Goal: Task Accomplishment & Management: Complete application form

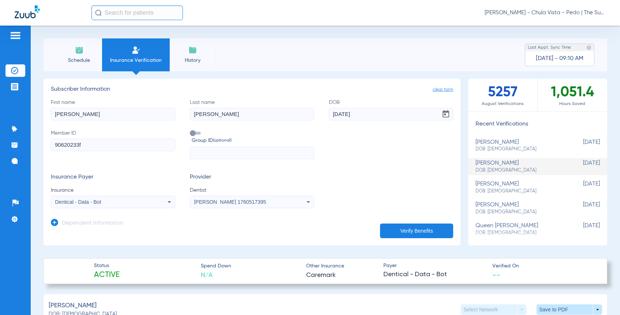
scroll to position [244, 0]
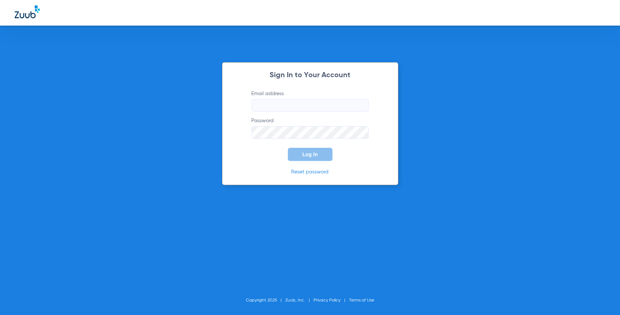
type input "[PERSON_NAME][EMAIL_ADDRESS][PERSON_NAME][DOMAIN_NAME]"
click at [301, 153] on button "Log In" at bounding box center [310, 154] width 45 height 13
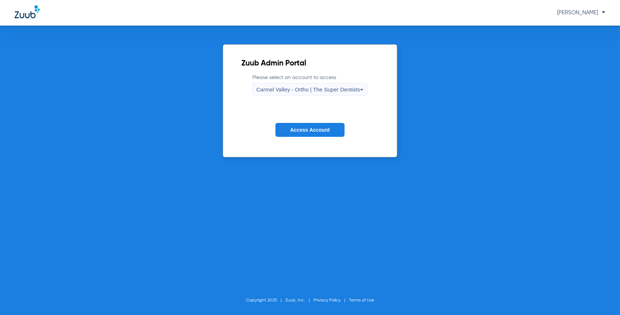
click at [305, 87] on span "Carmel Valley - Ortho | The Super Dentists" at bounding box center [307, 89] width 103 height 6
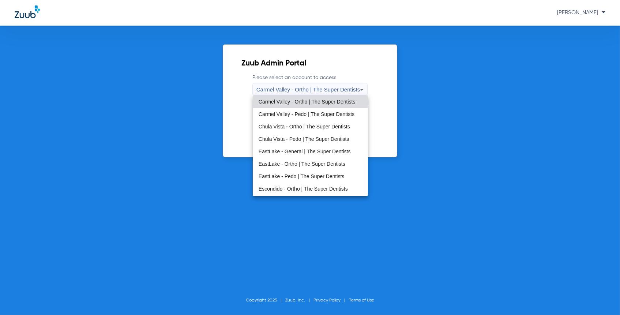
click at [288, 140] on span "Chula Vista - Pedo | The Super Dentists" at bounding box center [304, 138] width 90 height 5
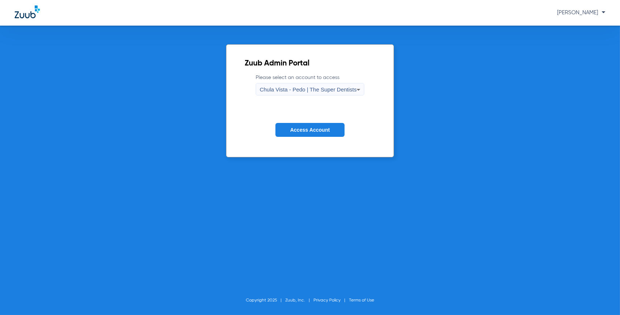
click at [301, 133] on button "Access Account" at bounding box center [309, 130] width 69 height 14
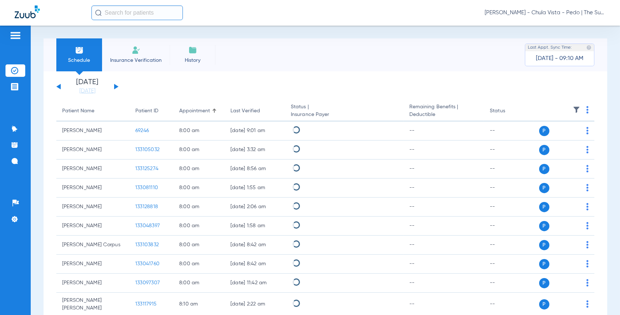
click at [134, 57] on span "Insurance Verification" at bounding box center [136, 60] width 57 height 7
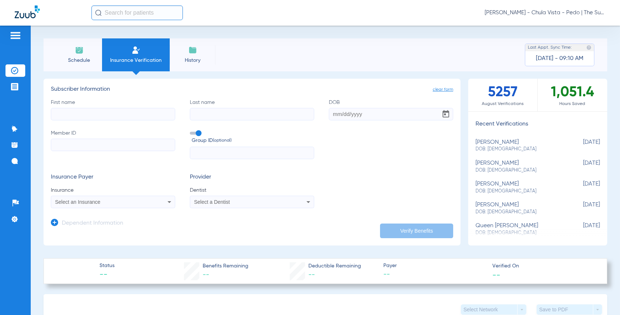
click at [102, 110] on input "First name" at bounding box center [113, 114] width 124 height 12
type input "d"
drag, startPoint x: 89, startPoint y: 115, endPoint x: 71, endPoint y: 112, distance: 18.5
click at [71, 112] on input "[PERSON_NAME]" at bounding box center [113, 114] width 124 height 12
type input "[PERSON_NAME]"
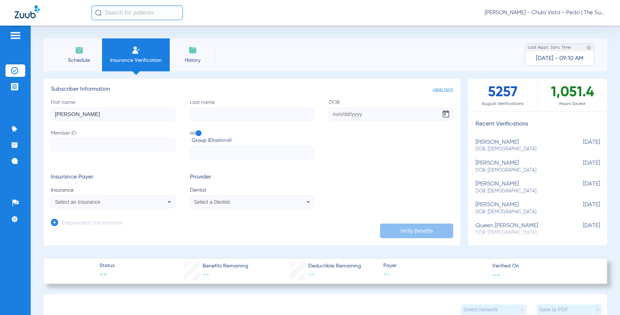
paste input "[PERSON_NAME]"
type input "[PERSON_NAME]"
paste input "[PERSON_NAME]"
type input "[PERSON_NAME]"
drag, startPoint x: 79, startPoint y: 147, endPoint x: -2, endPoint y: 150, distance: 81.2
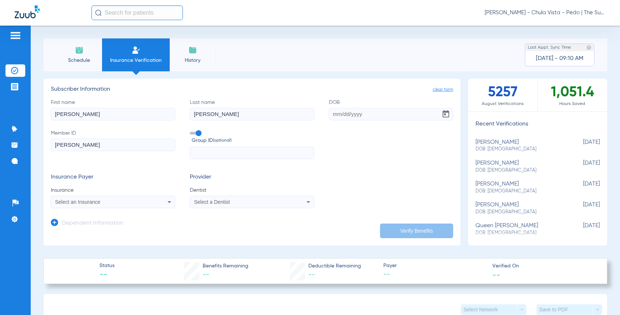
click at [0, 150] on html "[PERSON_NAME] - Chula Vista - Pedo | The Super Dentists Patients Insurance Veri…" at bounding box center [310, 157] width 620 height 315
paste input "96877366G"
type input "96877366G"
click at [72, 200] on span "Select an Insurance" at bounding box center [77, 202] width 45 height 6
type input "dentical"
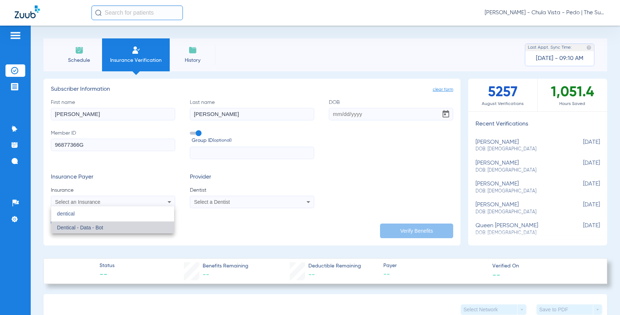
click at [137, 229] on mat-option "Dentical - Data - Bot" at bounding box center [112, 228] width 123 height 12
click at [203, 205] on div "Select a Dentist" at bounding box center [252, 201] width 124 height 9
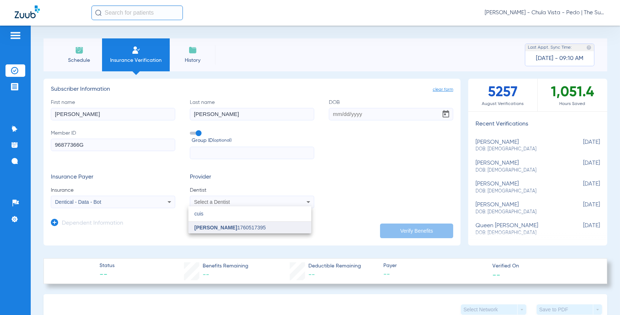
type input "cuis"
click at [220, 223] on mat-option "[PERSON_NAME] 1760517395" at bounding box center [249, 228] width 123 height 12
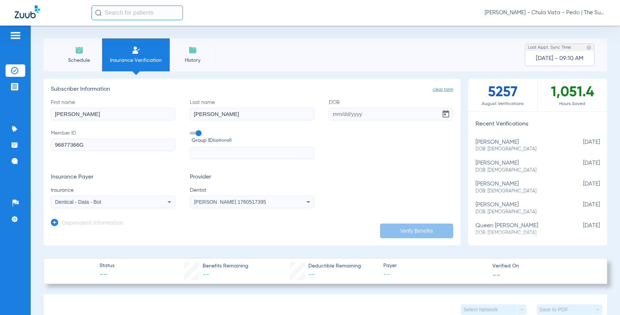
click at [193, 135] on label "Group ID (optional)" at bounding box center [252, 137] width 124 height 16
click at [191, 131] on input "Group ID (optional)" at bounding box center [191, 131] width 0 height 0
click at [332, 115] on input "DOB" at bounding box center [391, 114] width 124 height 12
type input "[DATE]"
click at [416, 226] on button "Verify Benefits" at bounding box center [416, 230] width 73 height 15
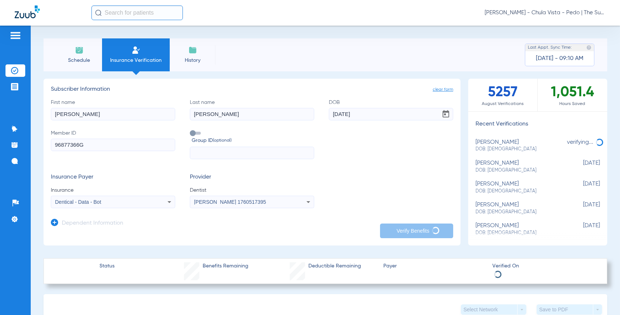
type input "[PERSON_NAME]"
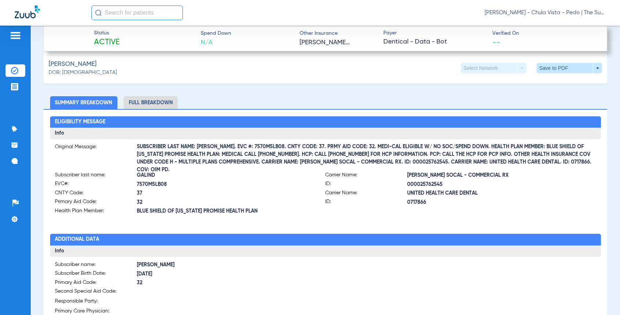
scroll to position [244, 0]
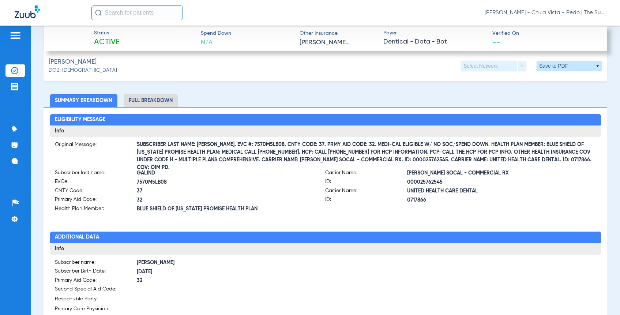
click at [278, 201] on span "32" at bounding box center [231, 200] width 188 height 8
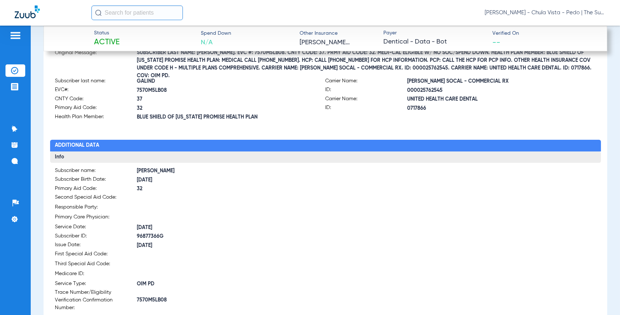
scroll to position [366, 0]
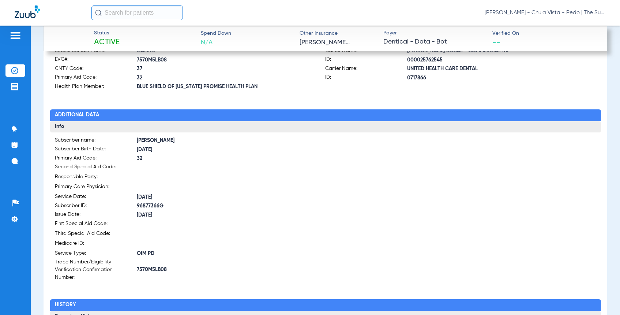
click at [240, 166] on span at bounding box center [231, 167] width 188 height 8
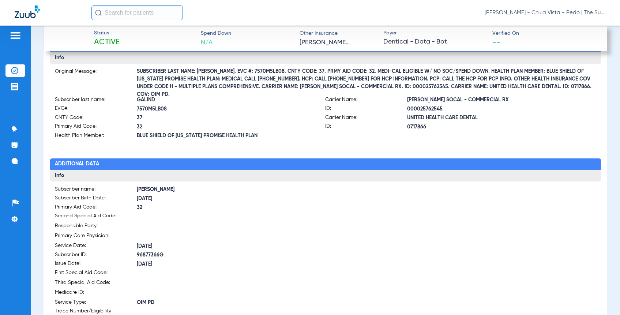
scroll to position [284, 0]
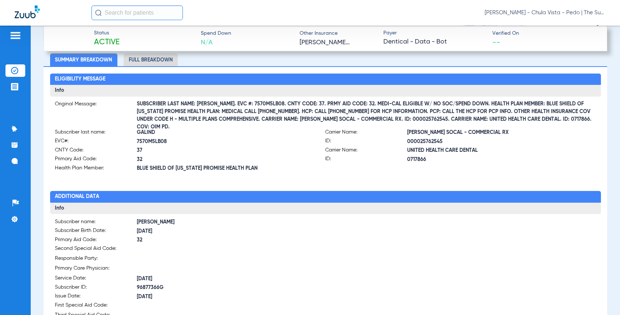
drag, startPoint x: 219, startPoint y: 102, endPoint x: 225, endPoint y: 105, distance: 5.9
click at [225, 112] on span "SUBSCRIBER LAST NAME: [PERSON_NAME]. EVC #: 7570M5LB08. CNTY CODE: 37. PRMY AID…" at bounding box center [366, 116] width 459 height 8
click at [219, 112] on span "SUBSCRIBER LAST NAME: [PERSON_NAME]. EVC #: 7570M5LB08. CNTY CODE: 37. PRMY AID…" at bounding box center [366, 116] width 459 height 8
drag, startPoint x: 219, startPoint y: 103, endPoint x: 256, endPoint y: 102, distance: 36.6
click at [256, 112] on span "SUBSCRIBER LAST NAME: [PERSON_NAME]. EVC #: 7570M5LB08. CNTY CODE: 37. PRMY AID…" at bounding box center [366, 116] width 459 height 8
